Goal: Check status: Check status

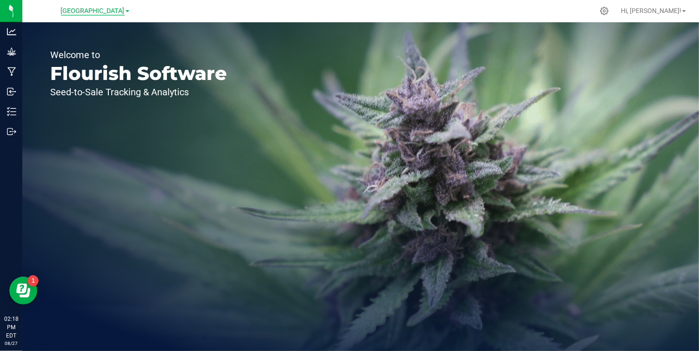
click at [124, 11] on span "[GEOGRAPHIC_DATA]" at bounding box center [93, 11] width 64 height 8
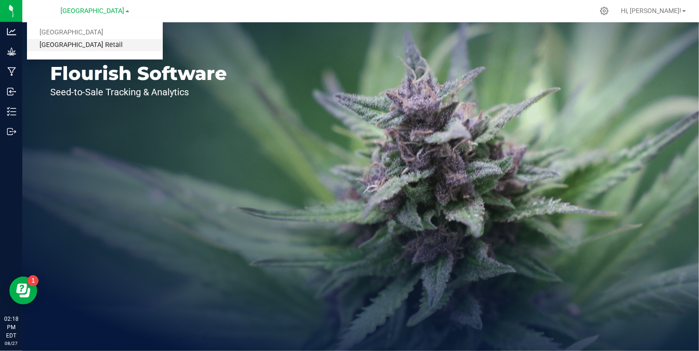
click at [90, 46] on link "[GEOGRAPHIC_DATA] Retail" at bounding box center [95, 45] width 136 height 13
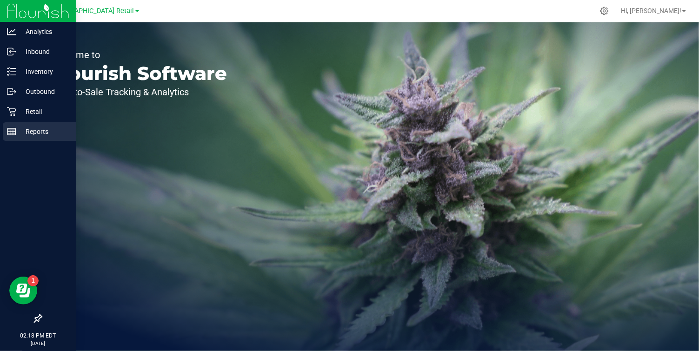
click at [7, 128] on icon at bounding box center [11, 131] width 9 height 9
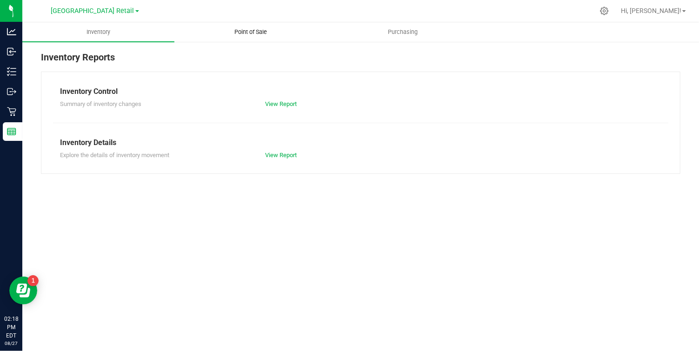
click at [257, 32] on span "Point of Sale" at bounding box center [251, 32] width 58 height 8
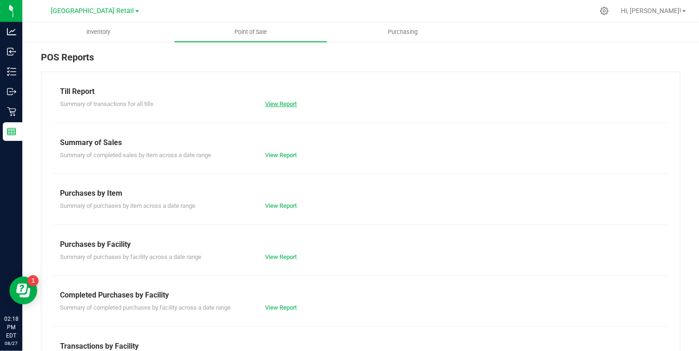
click at [278, 104] on link "View Report" at bounding box center [281, 103] width 32 height 7
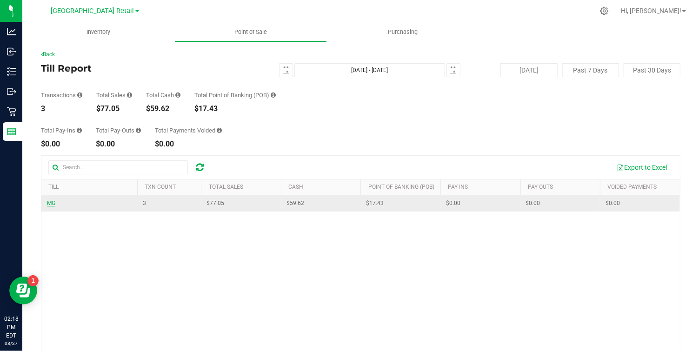
click at [50, 203] on span "MG" at bounding box center [51, 203] width 8 height 7
